Goal: Information Seeking & Learning: Learn about a topic

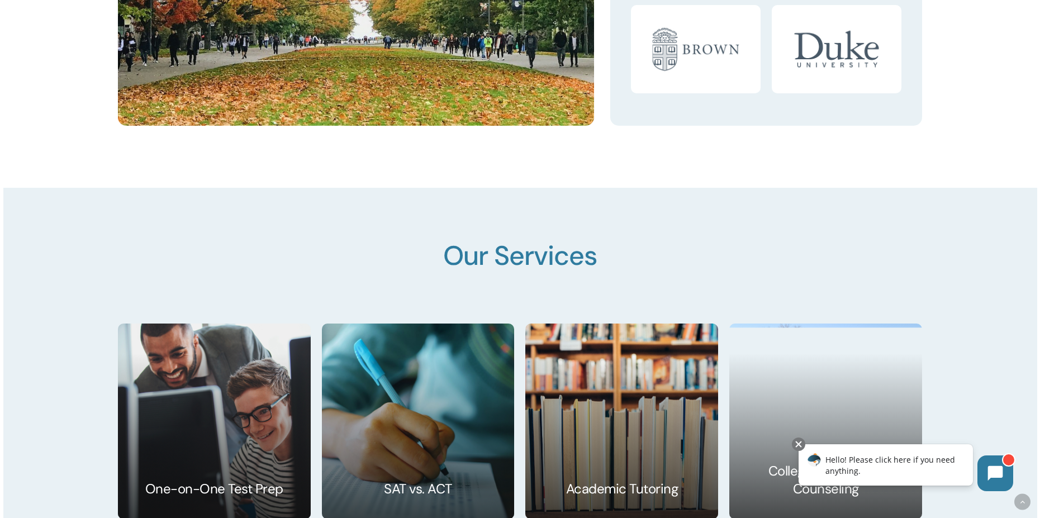
scroll to position [1676, 0]
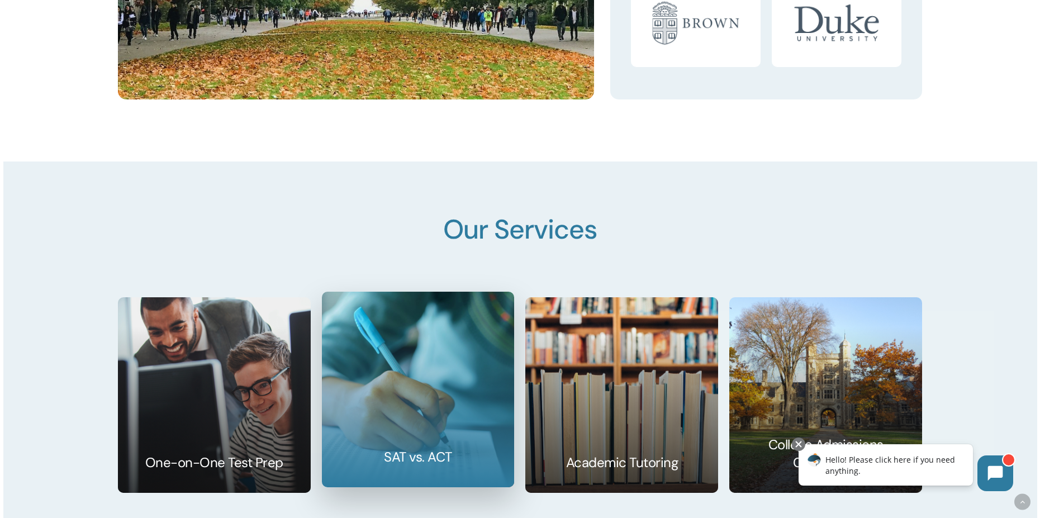
click at [398, 386] on link at bounding box center [418, 389] width 192 height 194
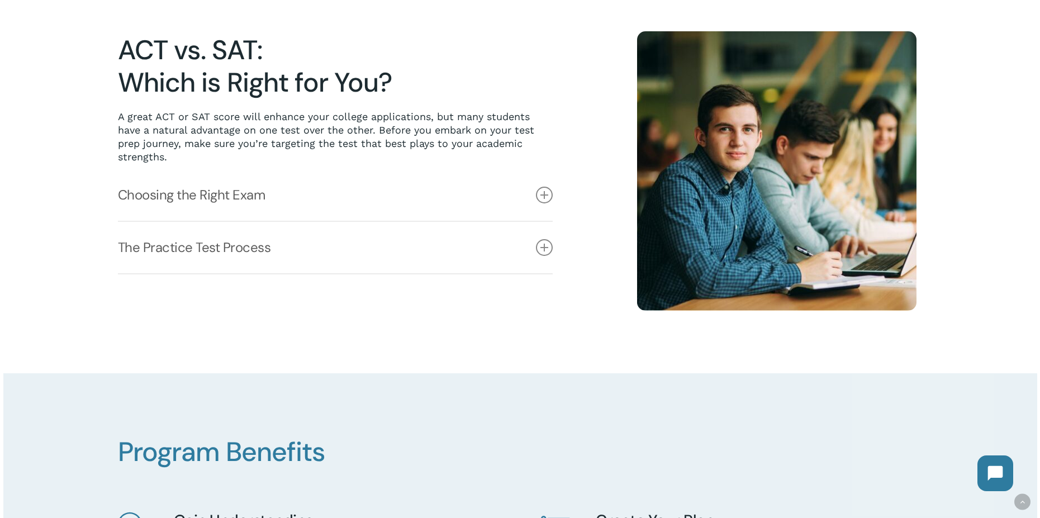
scroll to position [335, 0]
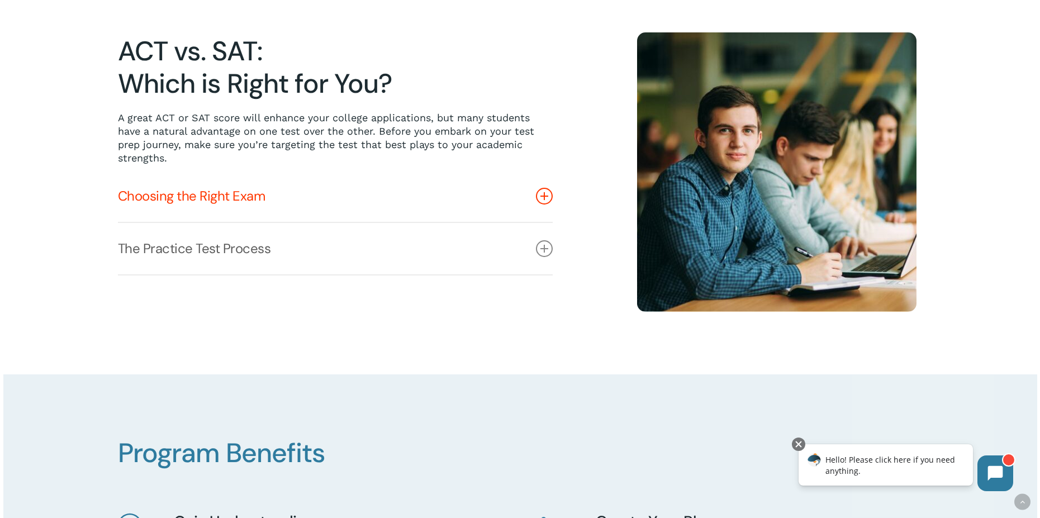
click at [272, 197] on link "Choosing the Right Exam" at bounding box center [335, 195] width 435 height 51
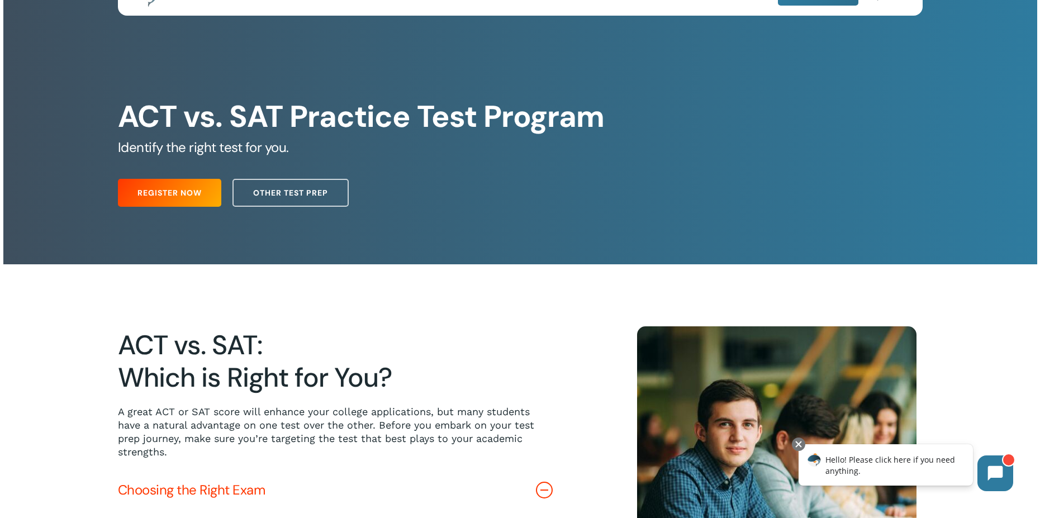
scroll to position [0, 0]
